Goal: Task Accomplishment & Management: Use online tool/utility

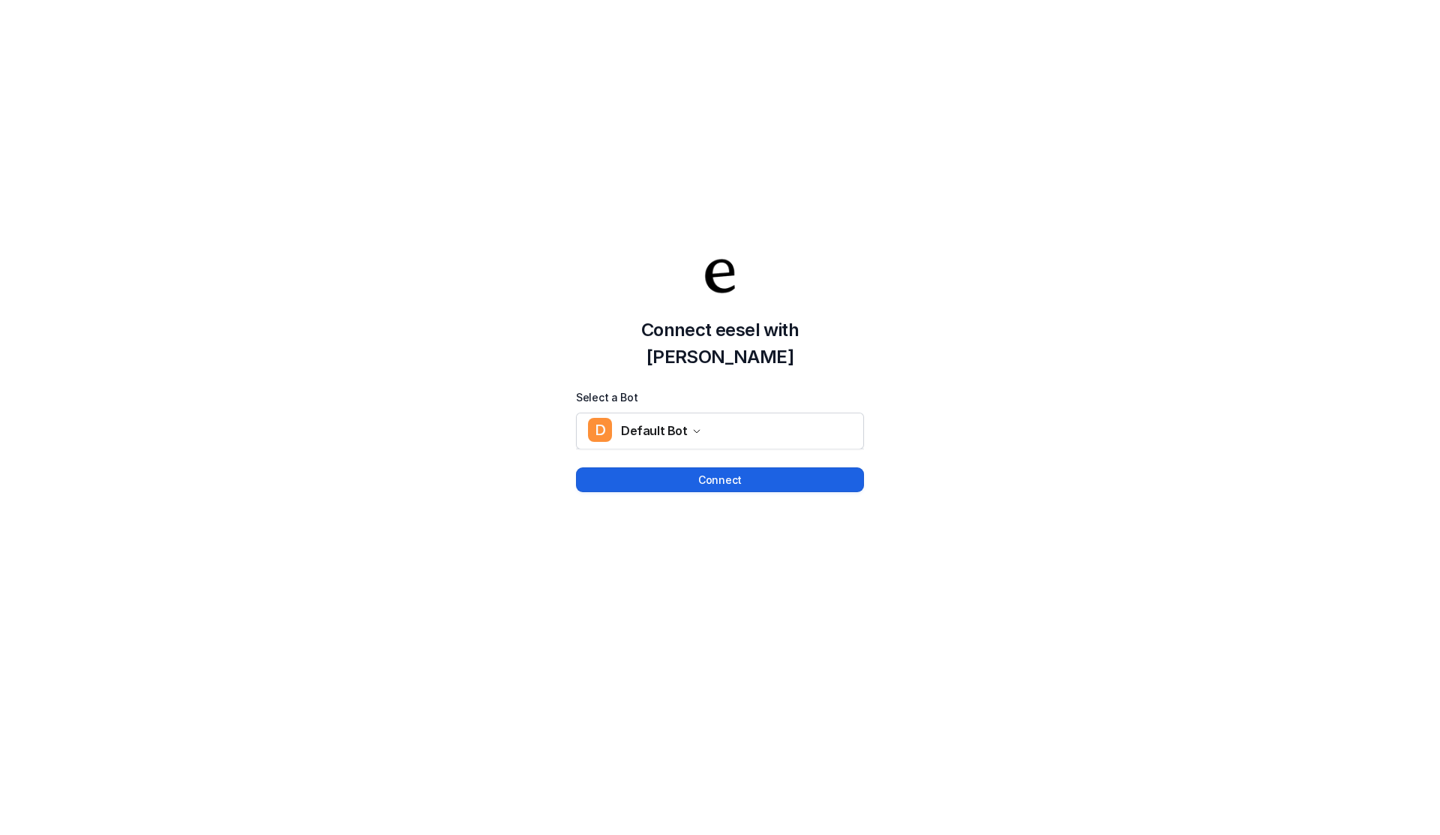
click at [728, 467] on button "Connect" at bounding box center [720, 479] width 288 height 25
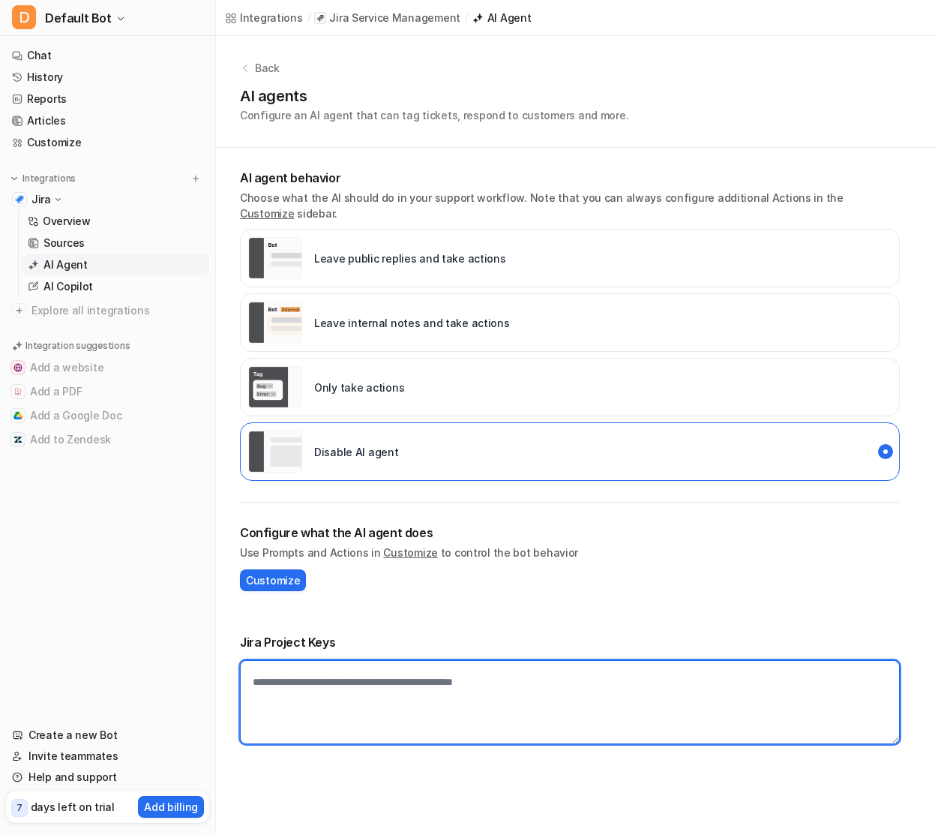
click at [353, 686] on textarea at bounding box center [570, 702] width 660 height 84
type textarea "*****"
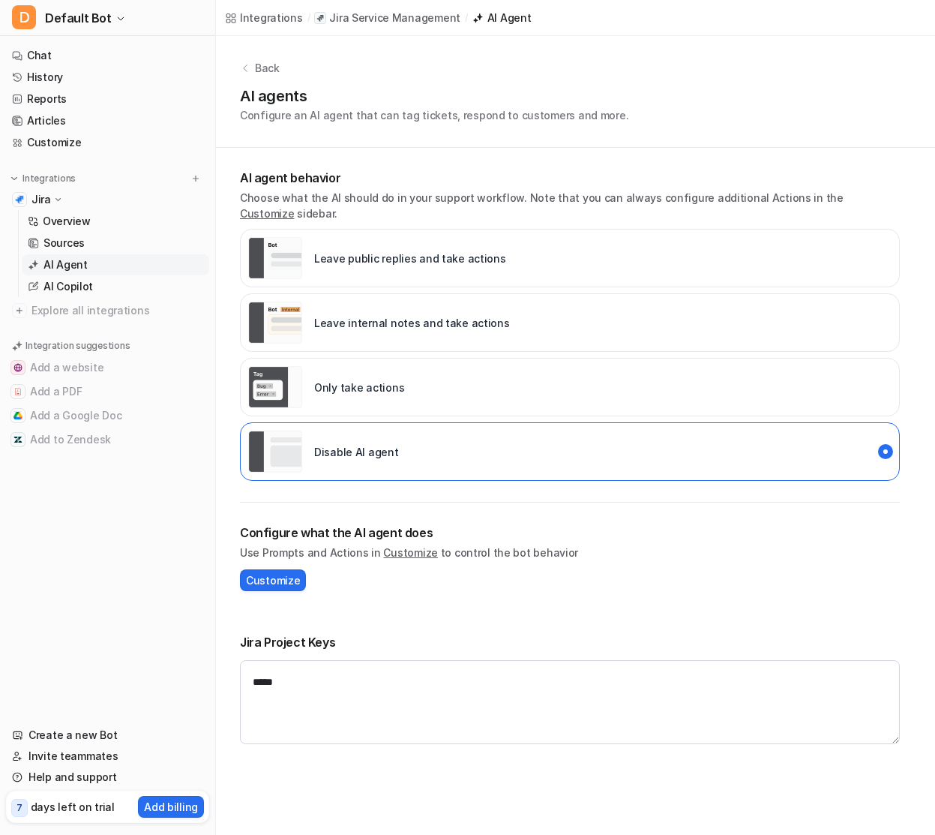
click at [299, 371] on img "live::disabled" at bounding box center [275, 387] width 54 height 42
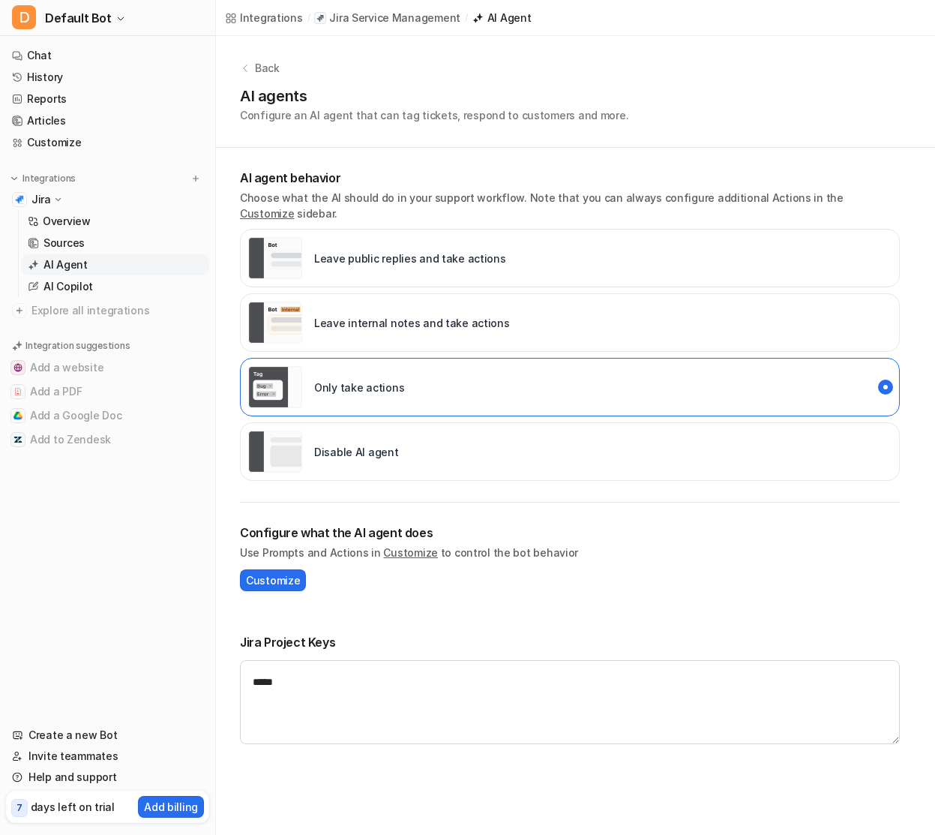
click at [299, 261] on img "live::external_reply" at bounding box center [275, 258] width 54 height 42
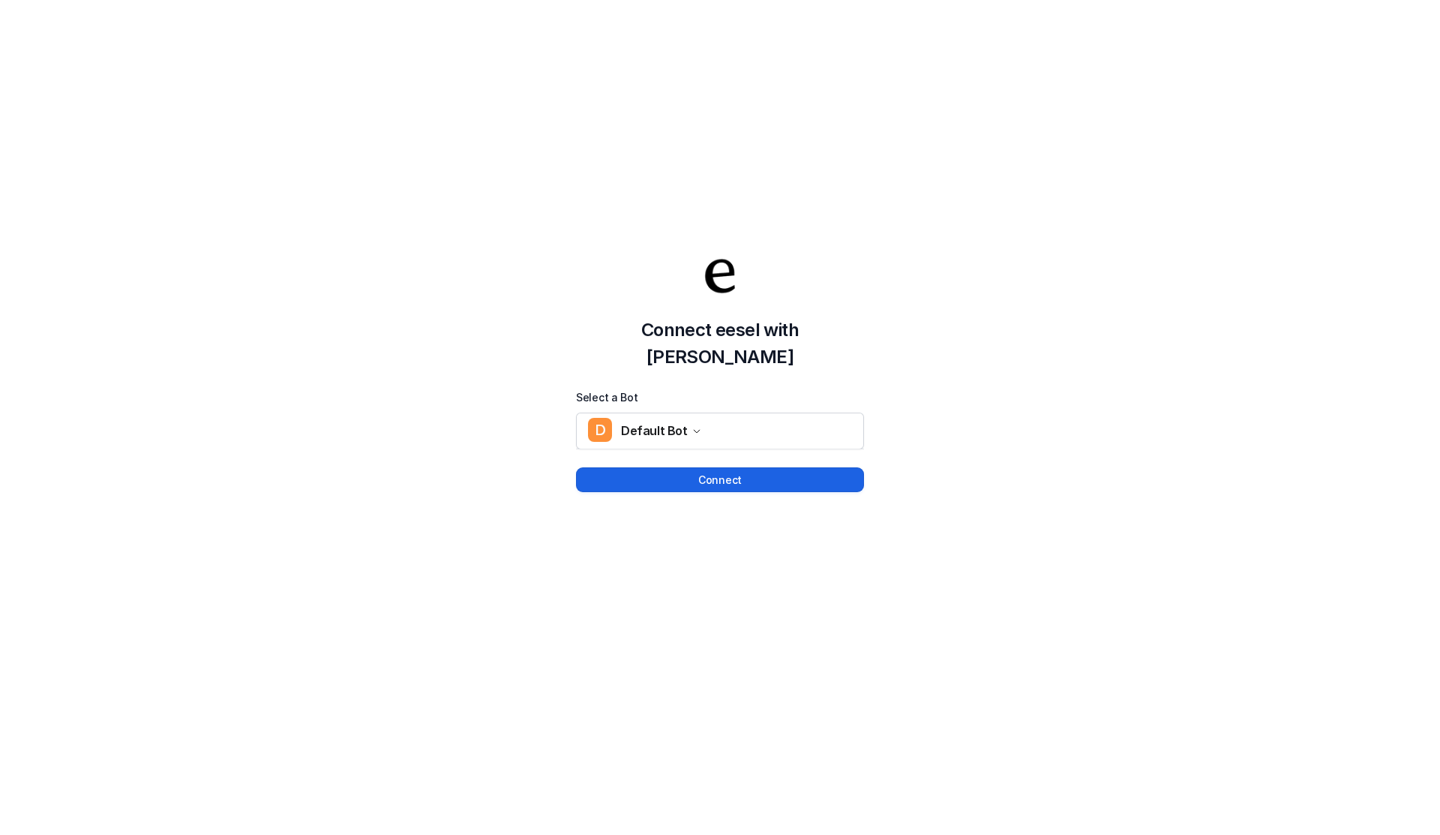
click at [671, 467] on button "Connect" at bounding box center [720, 479] width 288 height 25
